Goal: Communication & Community: Share content

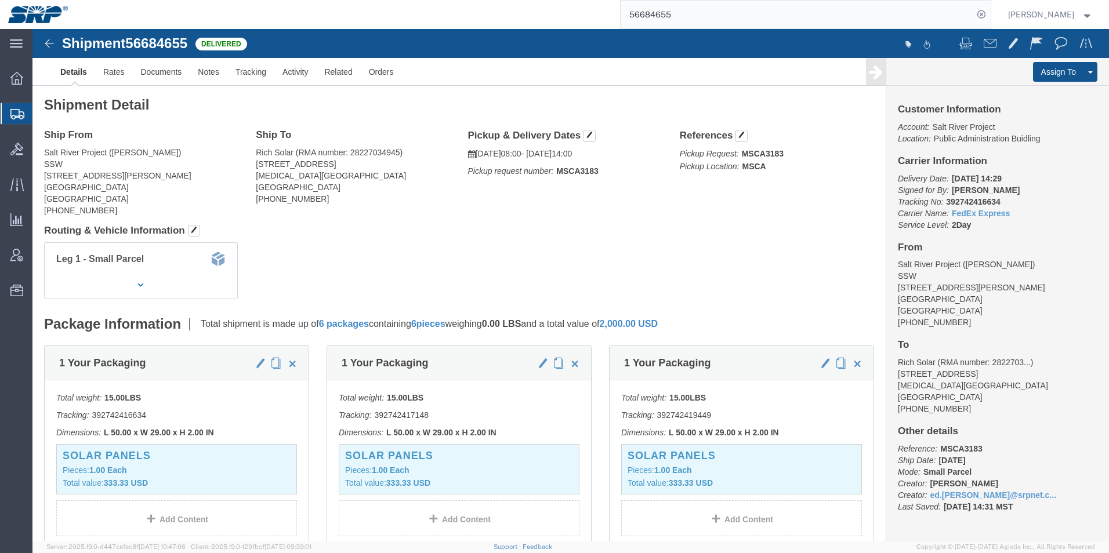
click at [15, 114] on icon at bounding box center [17, 114] width 14 height 10
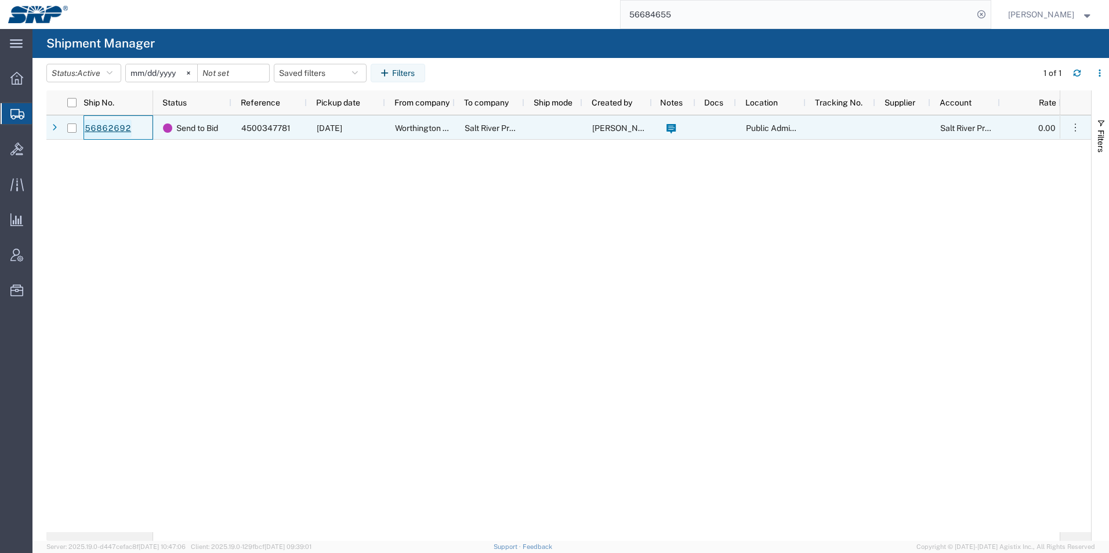
click at [107, 131] on link "56862692" at bounding box center [108, 128] width 48 height 19
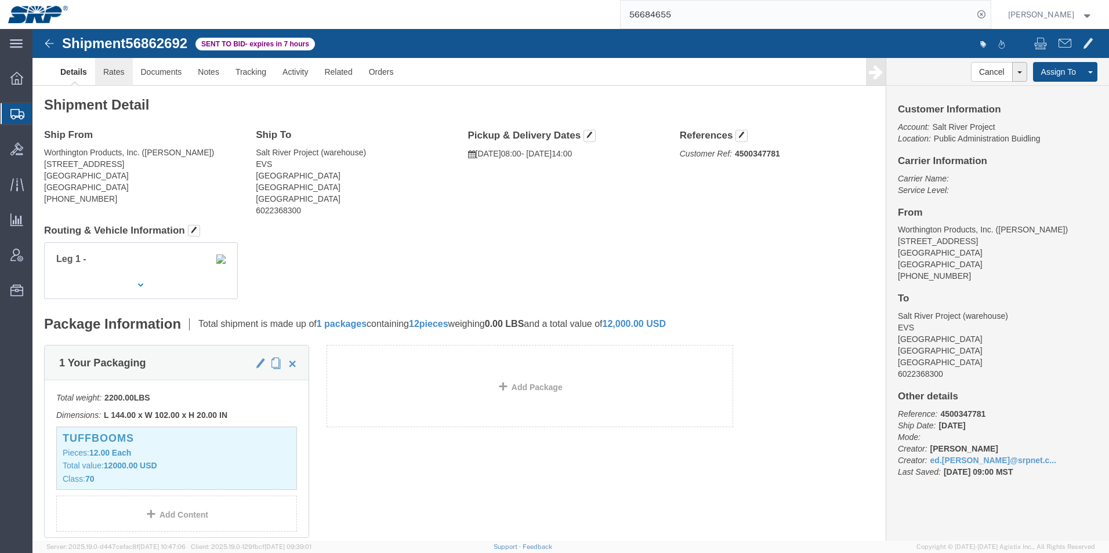
click link "Rates"
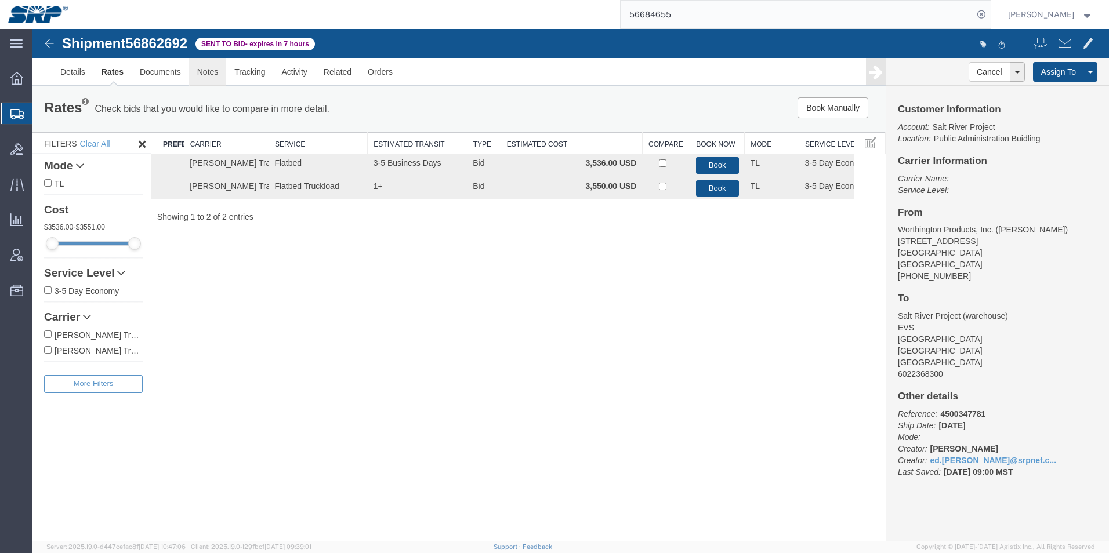
click at [201, 71] on link "Notes" at bounding box center [208, 72] width 38 height 28
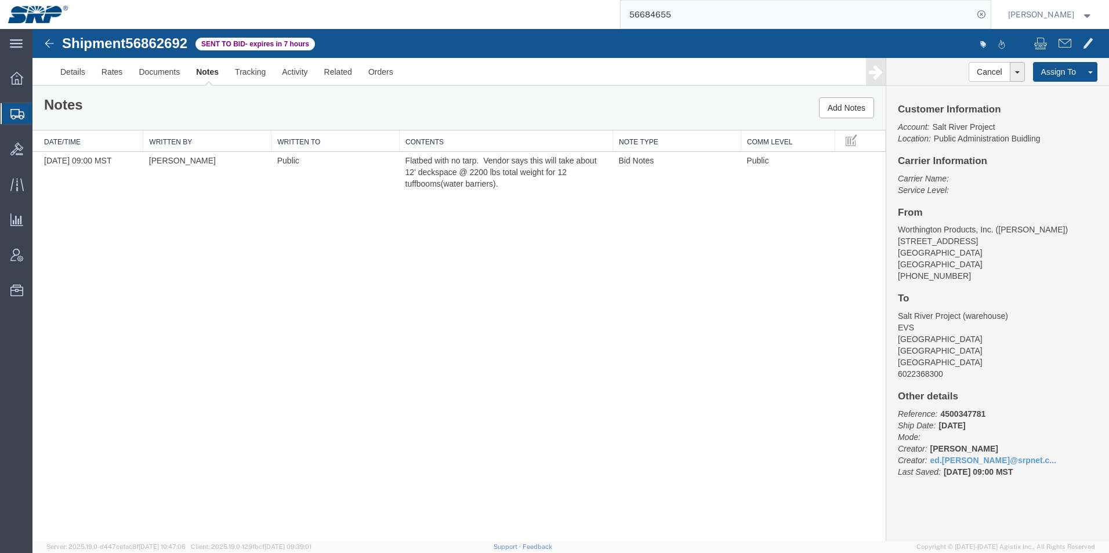
click at [13, 116] on icon at bounding box center [17, 114] width 14 height 10
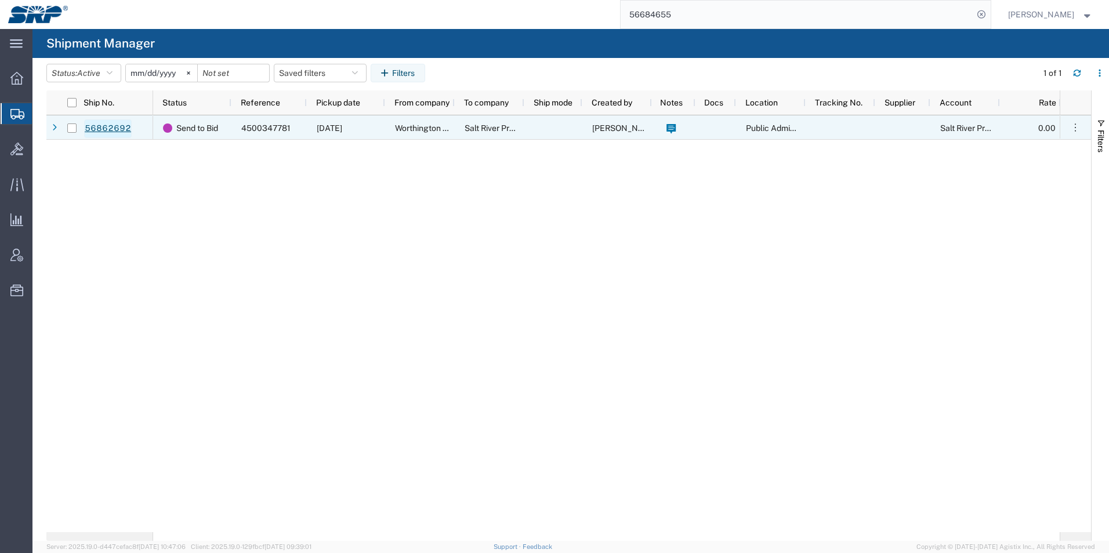
click at [107, 130] on link "56862692" at bounding box center [108, 128] width 48 height 19
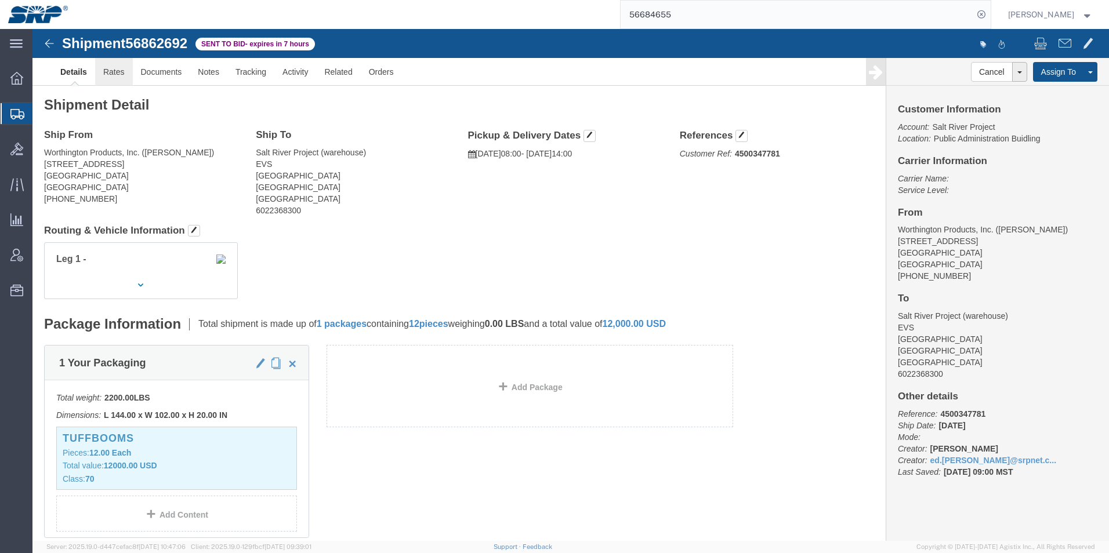
click link "Rates"
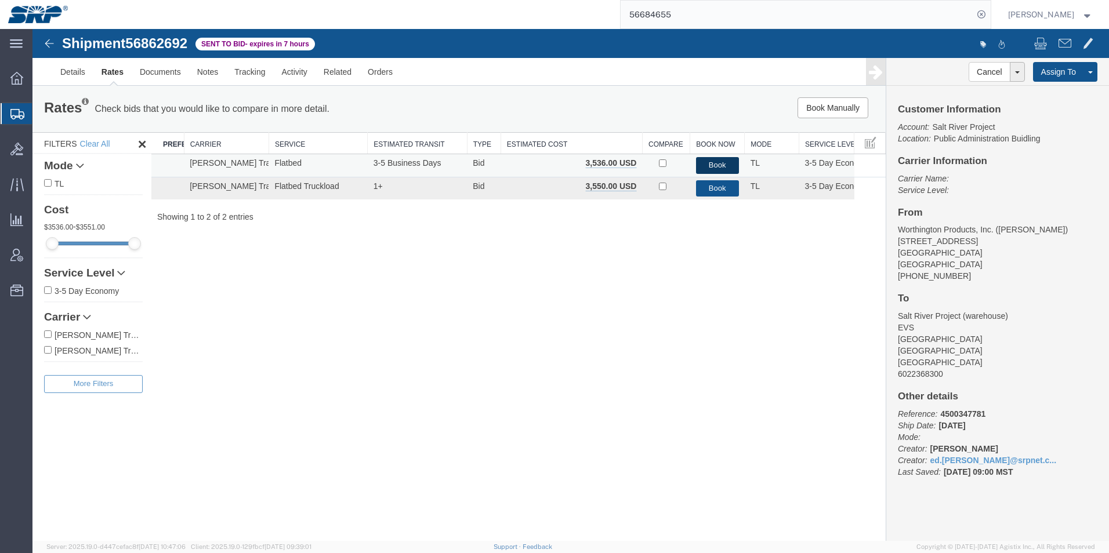
click at [719, 161] on button "Book" at bounding box center [717, 165] width 43 height 17
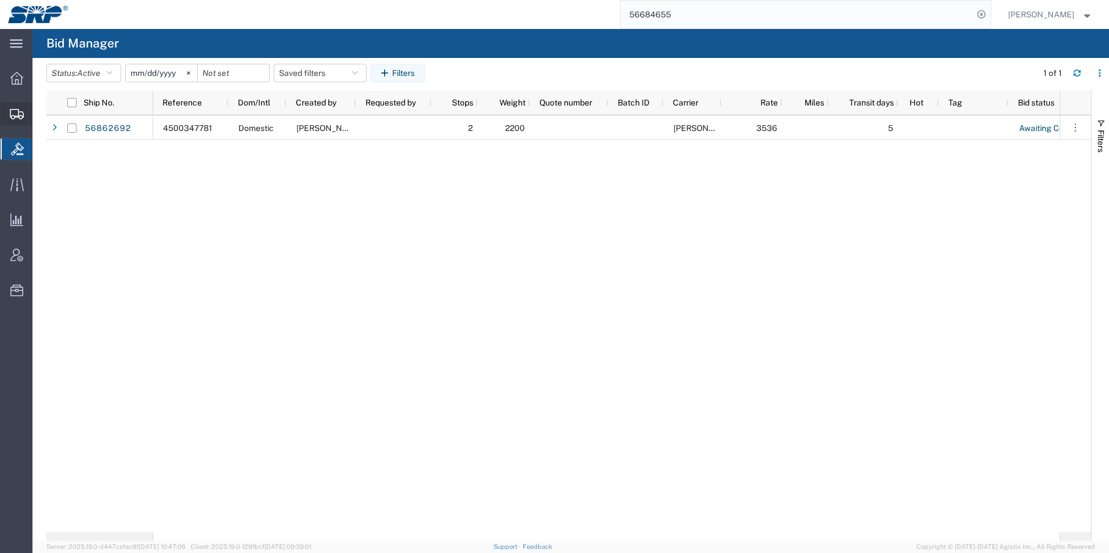
click at [17, 118] on icon at bounding box center [17, 114] width 14 height 10
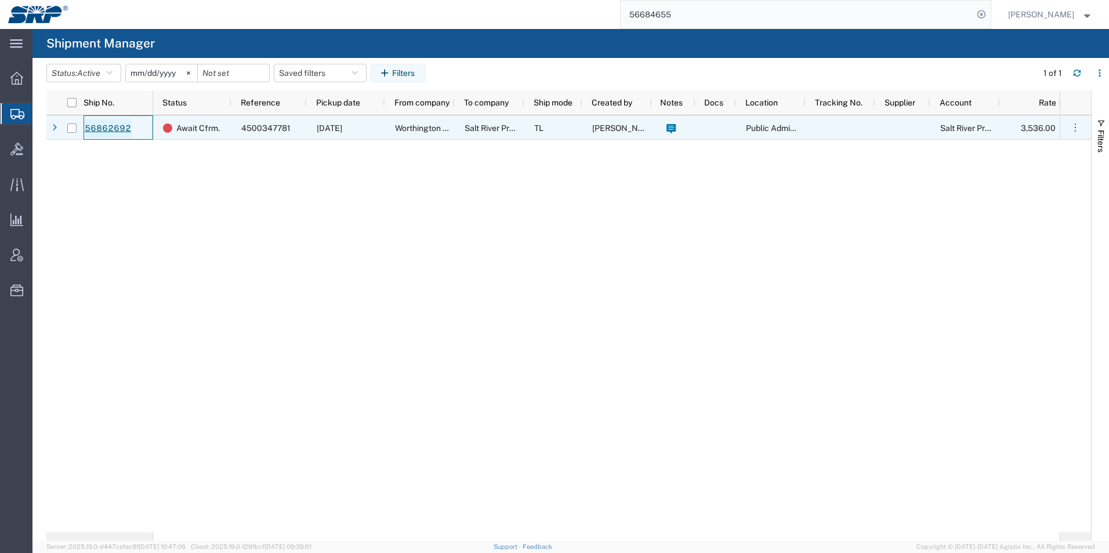
click at [108, 124] on link "56862692" at bounding box center [108, 128] width 48 height 19
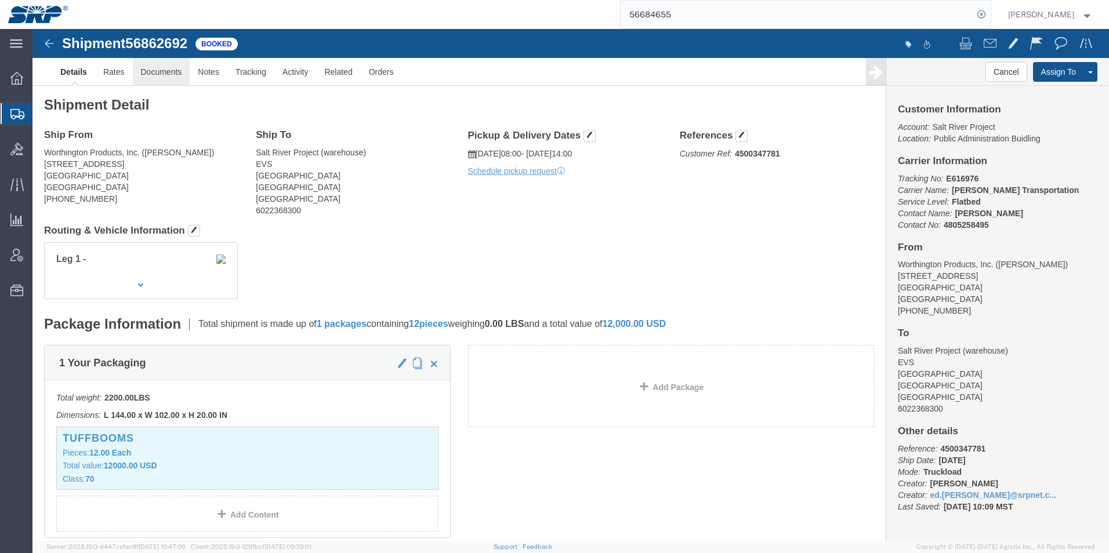
click link "Documents"
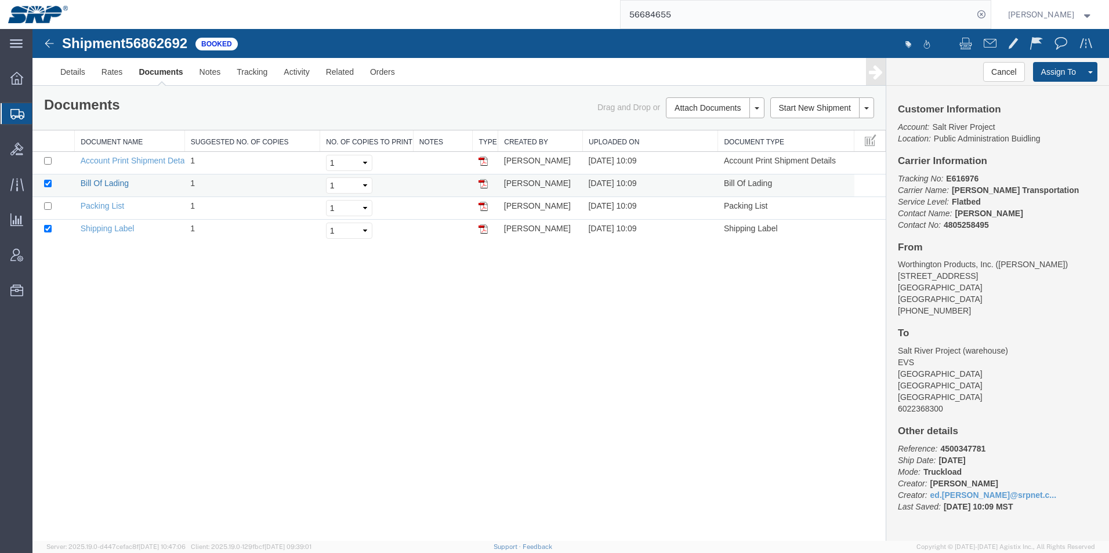
click at [97, 179] on link "Bill Of Lading" at bounding box center [105, 183] width 48 height 9
click at [48, 225] on input "checkbox" at bounding box center [48, 229] width 8 height 8
checkbox input "false"
click at [690, 148] on link "Email Documents" at bounding box center [713, 144] width 101 height 17
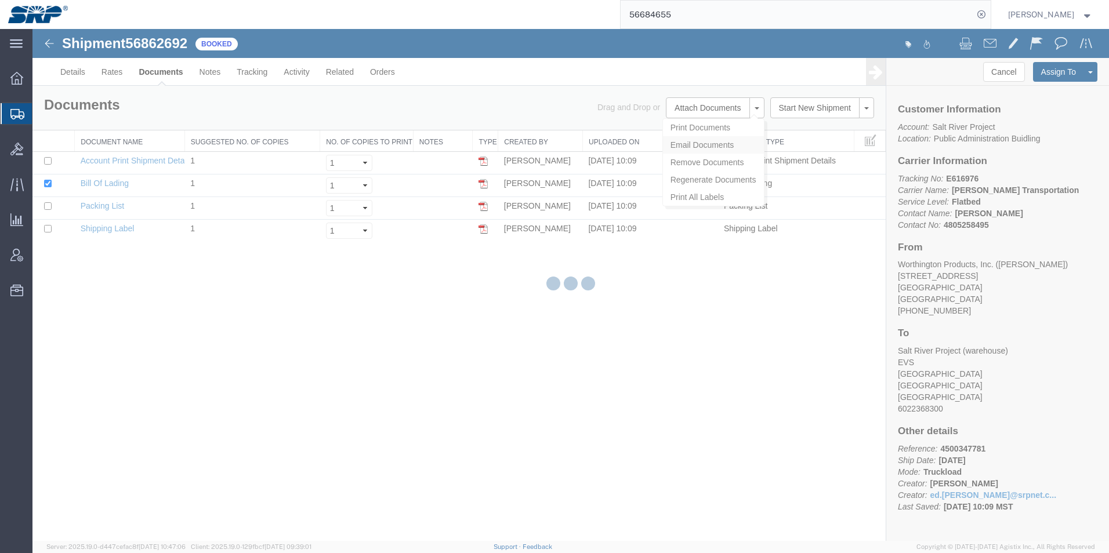
checkbox input "true"
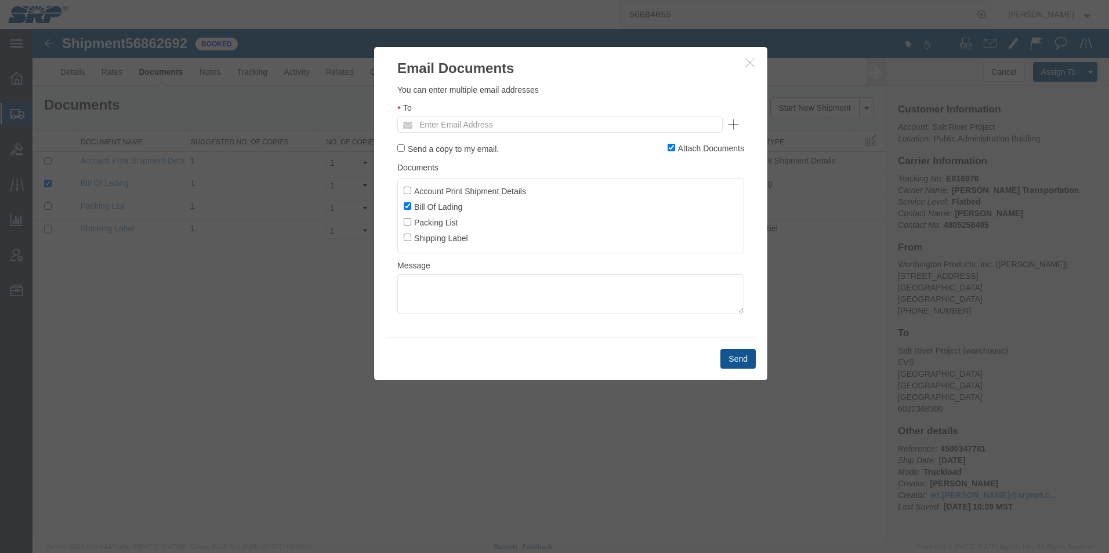
click at [614, 124] on ul "Enter Email Address" at bounding box center [559, 125] width 325 height 16
type input "ed.s"
type input "[EMAIL_ADDRESS][PERSON_NAME][DOMAIN_NAME]"
click at [728, 358] on button "Send" at bounding box center [737, 359] width 35 height 20
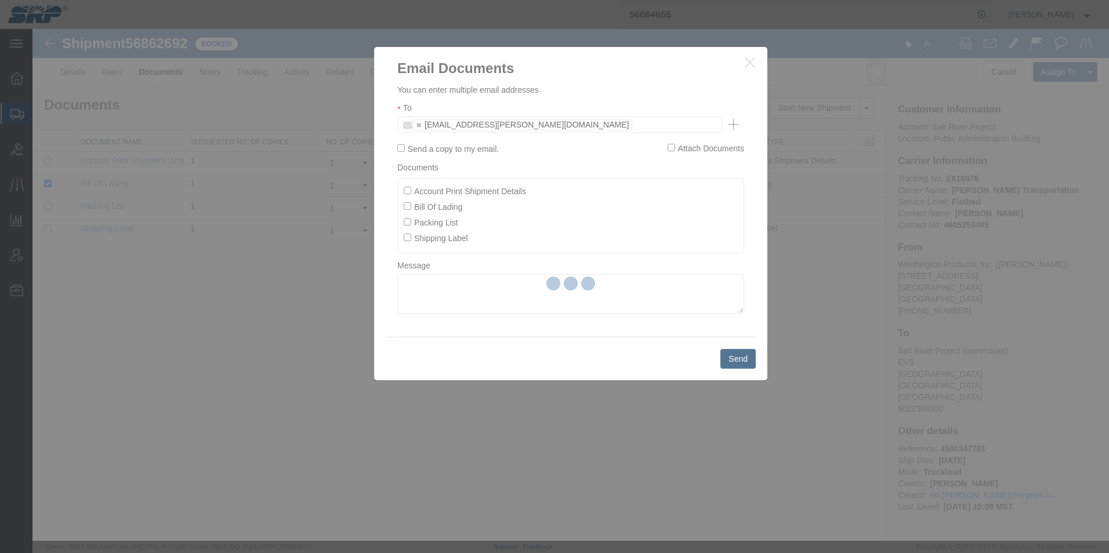
checkbox input "false"
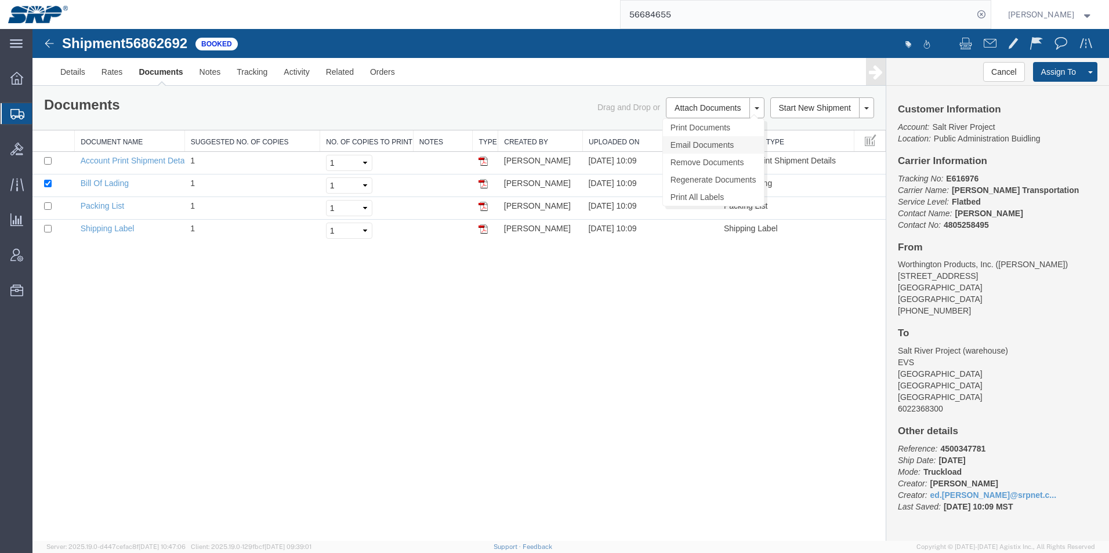
click at [696, 146] on link "Email Documents" at bounding box center [713, 144] width 101 height 17
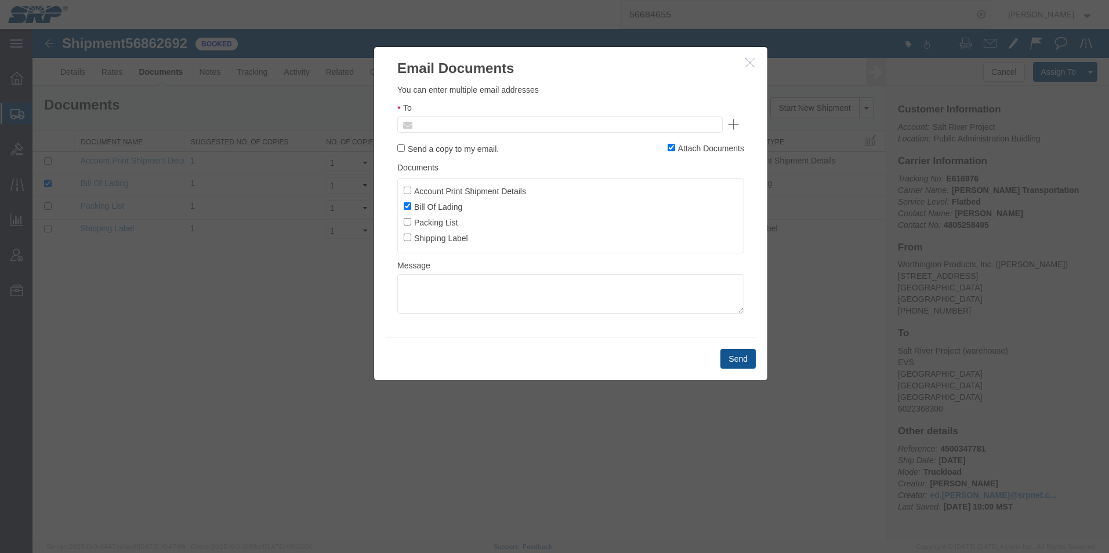
click at [458, 126] on input "text" at bounding box center [481, 124] width 136 height 15
type input "ed.s"
type input "[EMAIL_ADDRESS][PERSON_NAME][DOMAIN_NAME]"
click at [736, 357] on button "Send" at bounding box center [737, 359] width 35 height 20
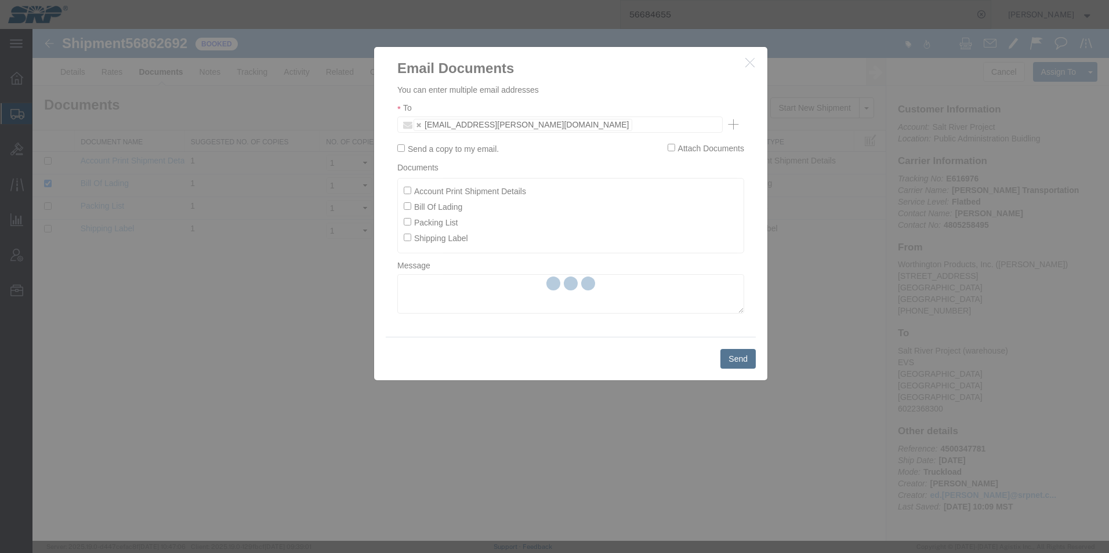
checkbox input "false"
